Goal: Transaction & Acquisition: Purchase product/service

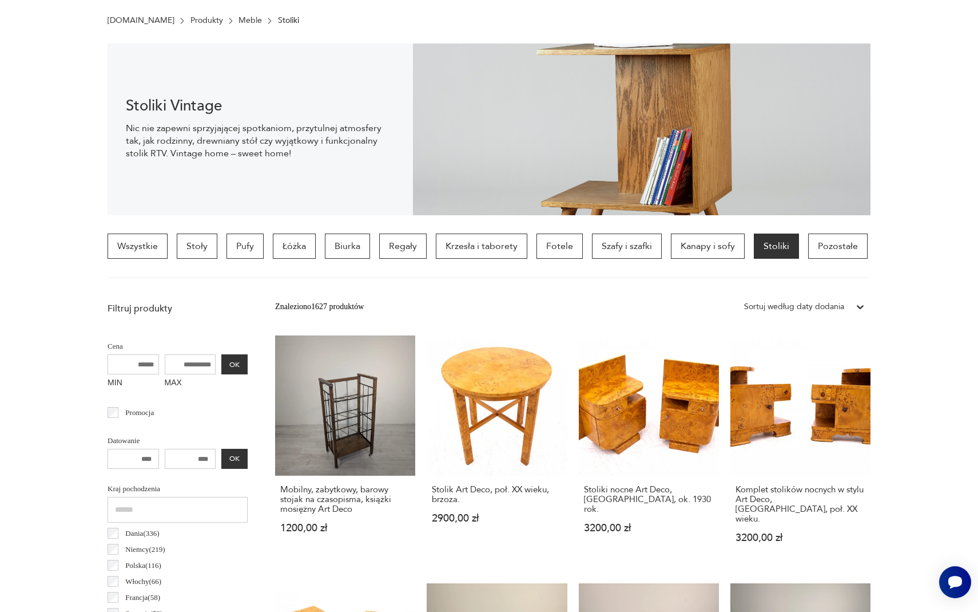
scroll to position [85, 0]
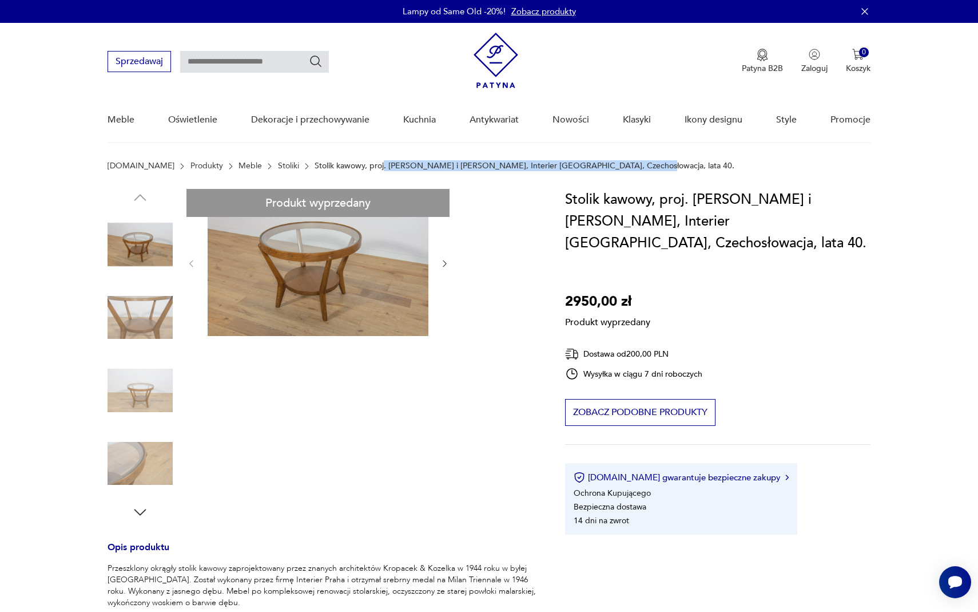
drag, startPoint x: 613, startPoint y: 165, endPoint x: 348, endPoint y: 172, distance: 265.5
click at [348, 172] on section "Patyna.pl Produkty Meble Stoliki Stolik kawowy, proj. K. Koželka i A. Kropáček,…" at bounding box center [489, 174] width 978 height 27
drag, startPoint x: 626, startPoint y: 161, endPoint x: 282, endPoint y: 169, distance: 344.5
click at [282, 169] on div "Patyna.pl Produkty Meble Stoliki Stolik kawowy, proj. K. Koželka i A. Kropáček,…" at bounding box center [489, 165] width 763 height 9
copy p "Stolik kawowy, proj. [PERSON_NAME] i [PERSON_NAME], Interier [GEOGRAPHIC_DATA],…"
